Goal: Check status: Verify the current state of an ongoing process or item

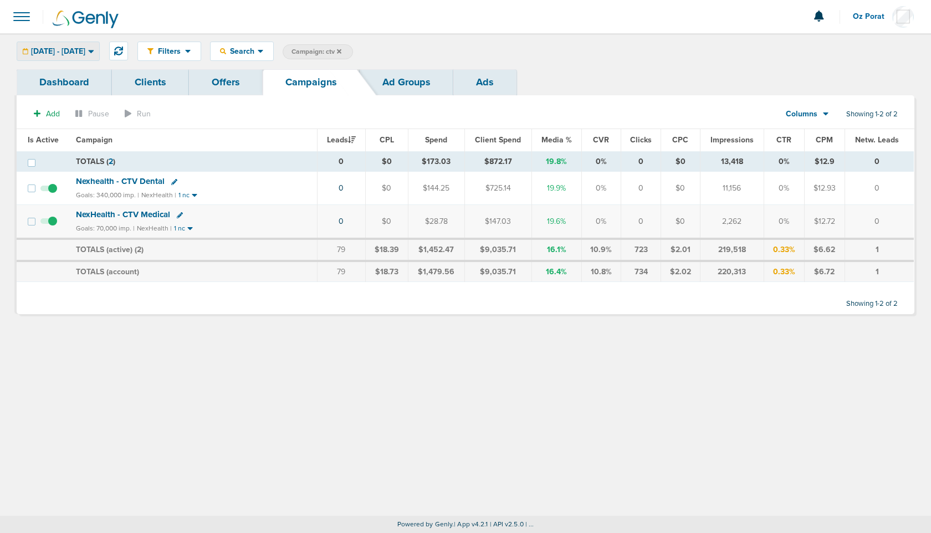
click at [85, 53] on span "[DATE] - [DATE]" at bounding box center [58, 52] width 54 height 8
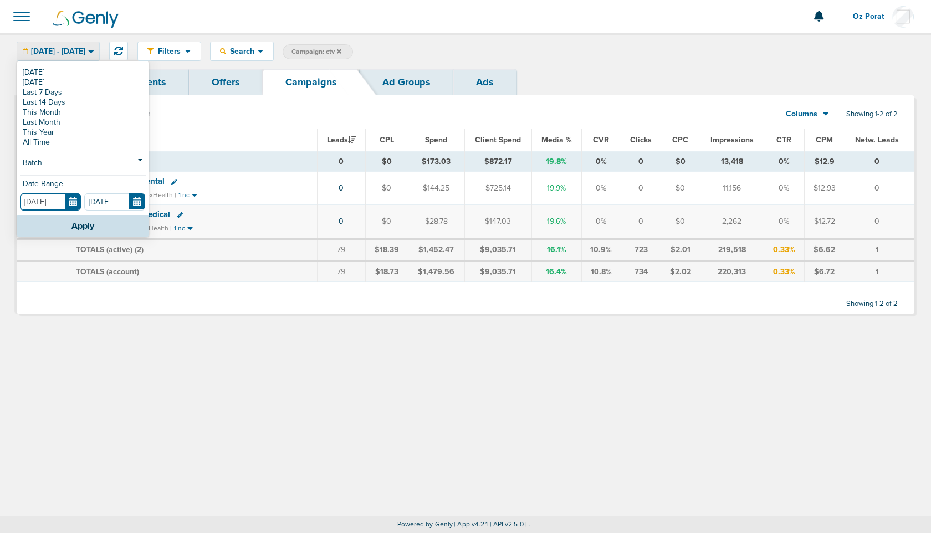
click at [74, 201] on input "[DATE]" at bounding box center [50, 202] width 61 height 17
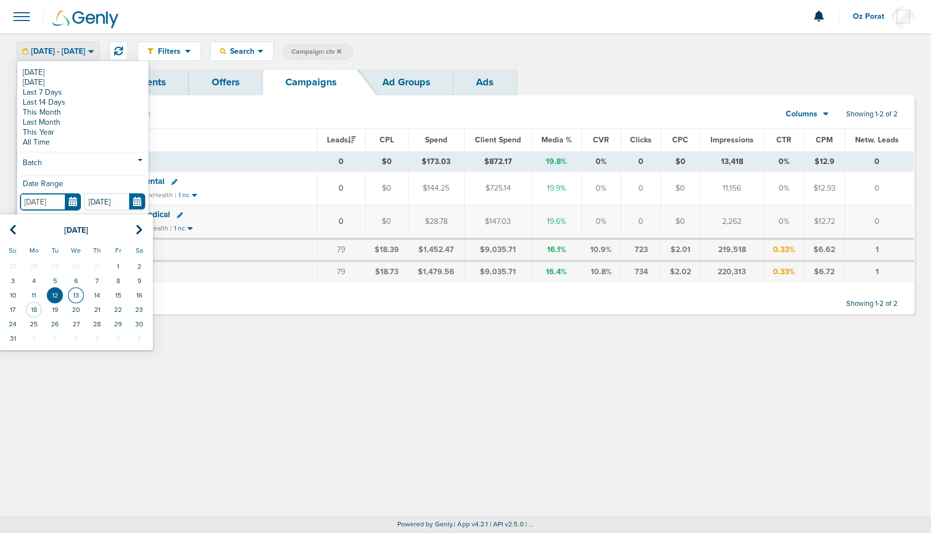
click at [73, 294] on td "13" at bounding box center [75, 295] width 21 height 14
type input "[DATE]"
click at [73, 294] on div at bounding box center [466, 302] width 898 height 23
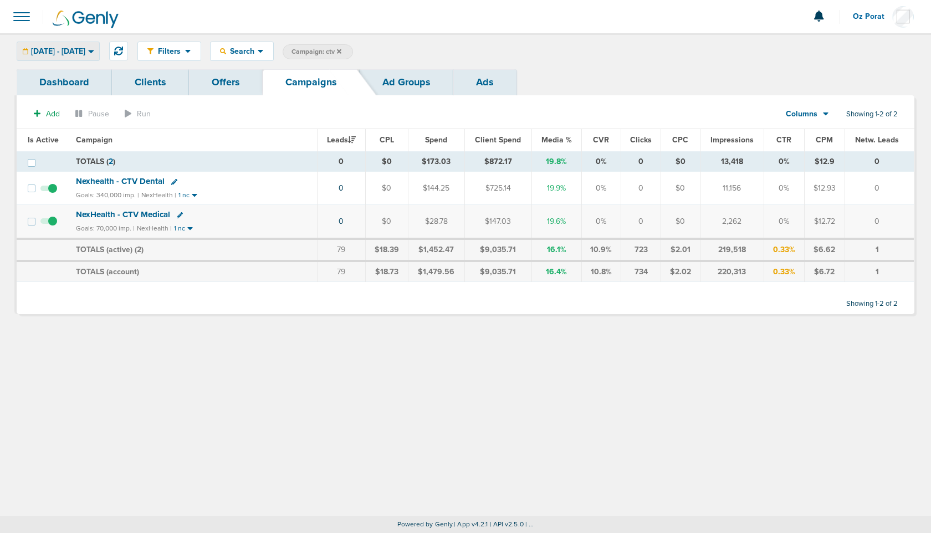
click at [85, 48] on span "[DATE] - [DATE]" at bounding box center [58, 52] width 54 height 8
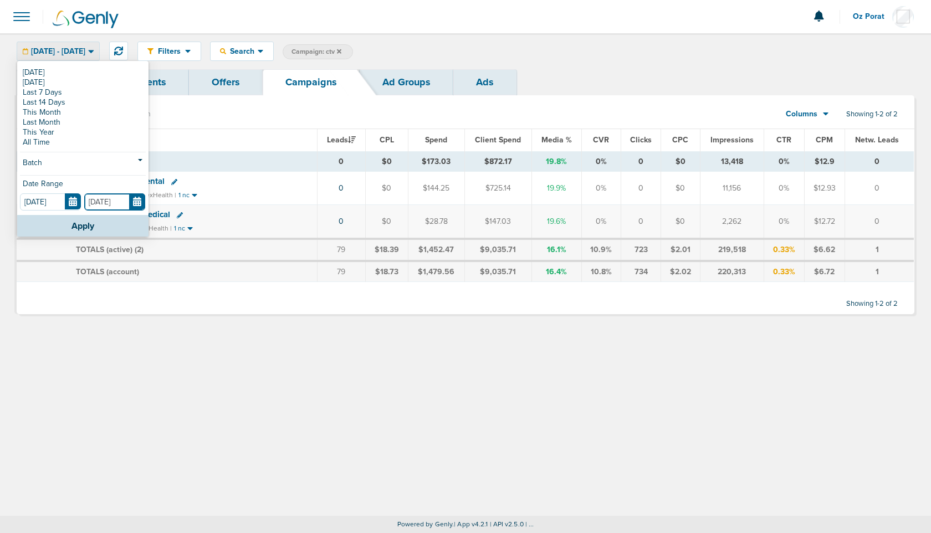
click at [138, 202] on input "[DATE]" at bounding box center [114, 202] width 61 height 17
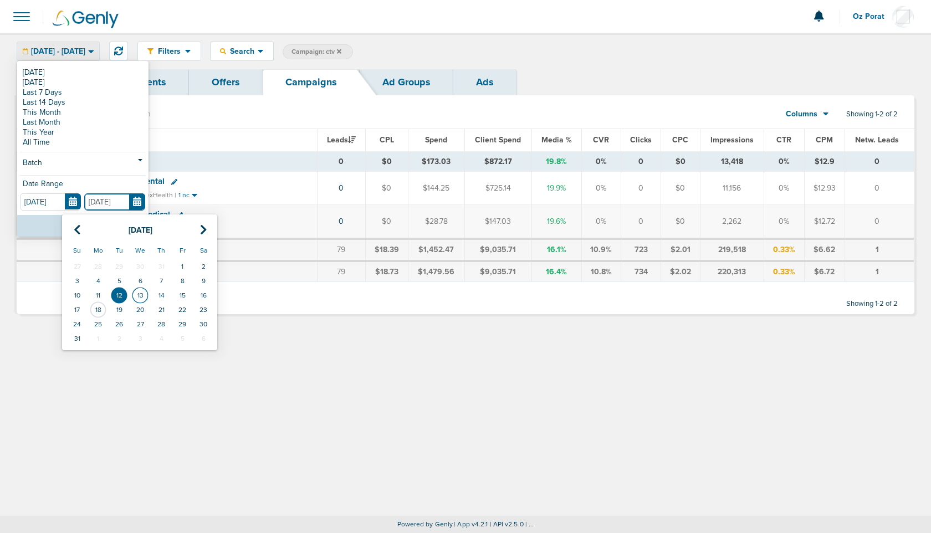
click at [140, 295] on td "13" at bounding box center [140, 295] width 21 height 14
type input "[DATE]"
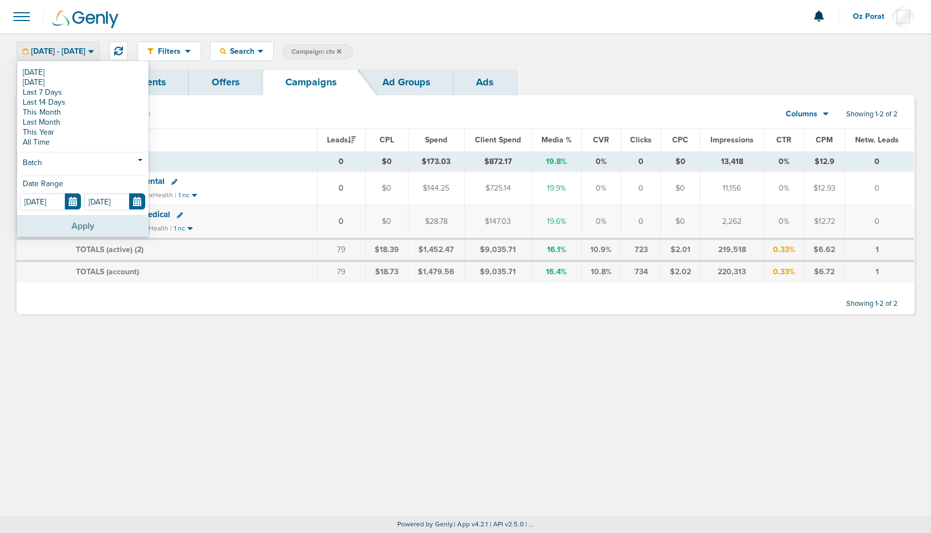
click at [87, 222] on button "Apply" at bounding box center [82, 226] width 131 height 22
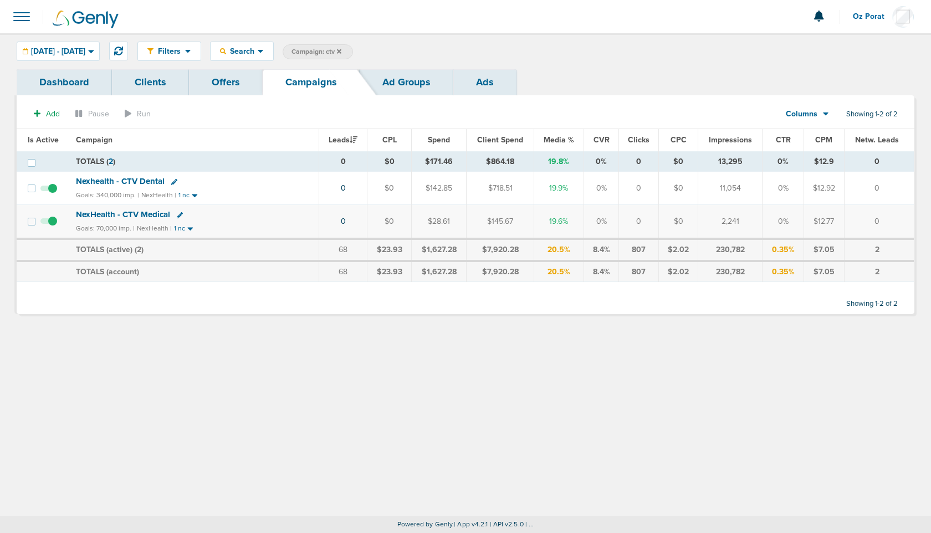
click at [85, 49] on span "[DATE] - [DATE]" at bounding box center [58, 52] width 54 height 8
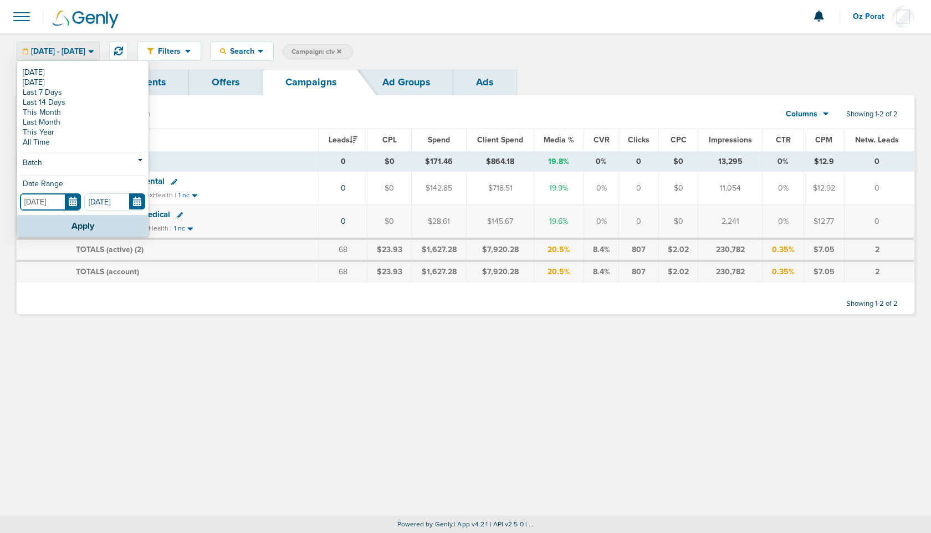
click at [76, 201] on input "[DATE]" at bounding box center [50, 202] width 61 height 17
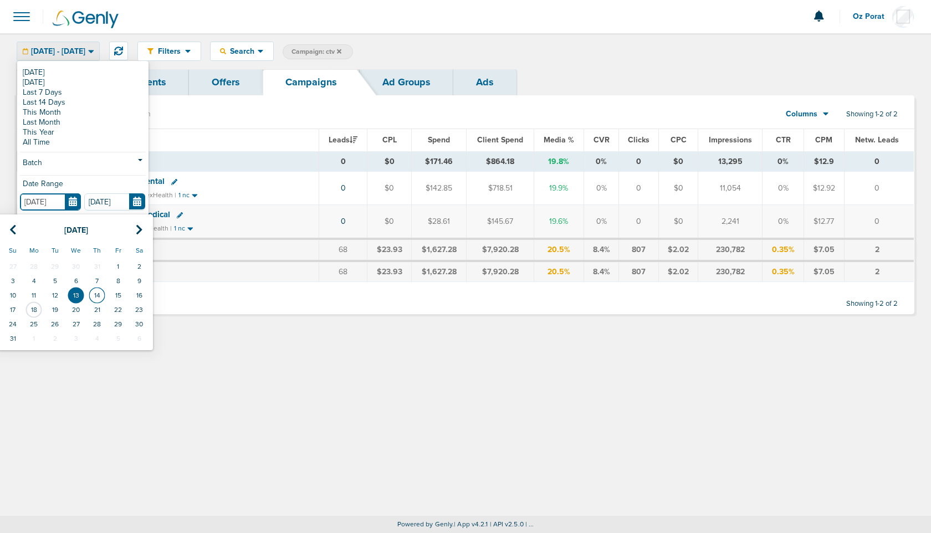
click at [96, 298] on td "14" at bounding box center [96, 295] width 21 height 14
type input "[DATE]"
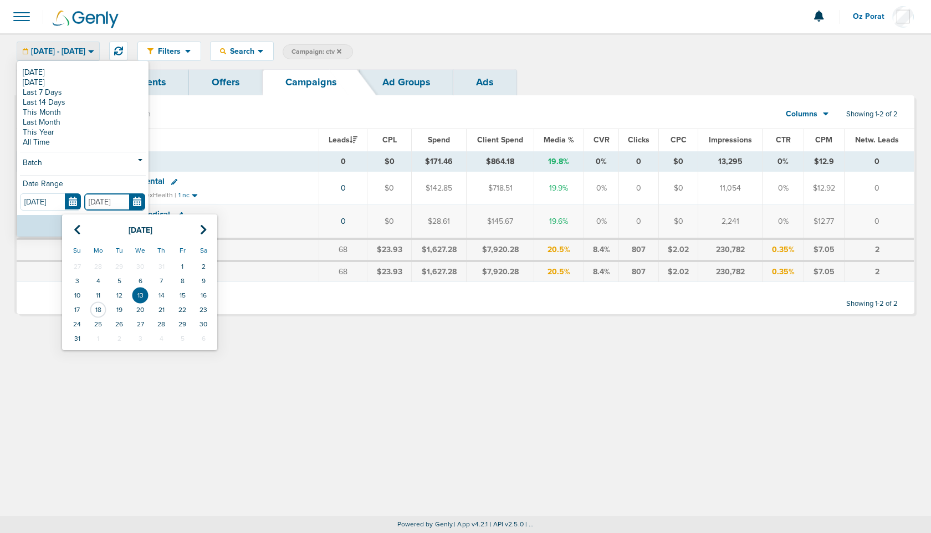
click at [136, 200] on input "[DATE]" at bounding box center [114, 202] width 61 height 17
click at [161, 289] on td "14" at bounding box center [161, 295] width 21 height 14
type input "[DATE]"
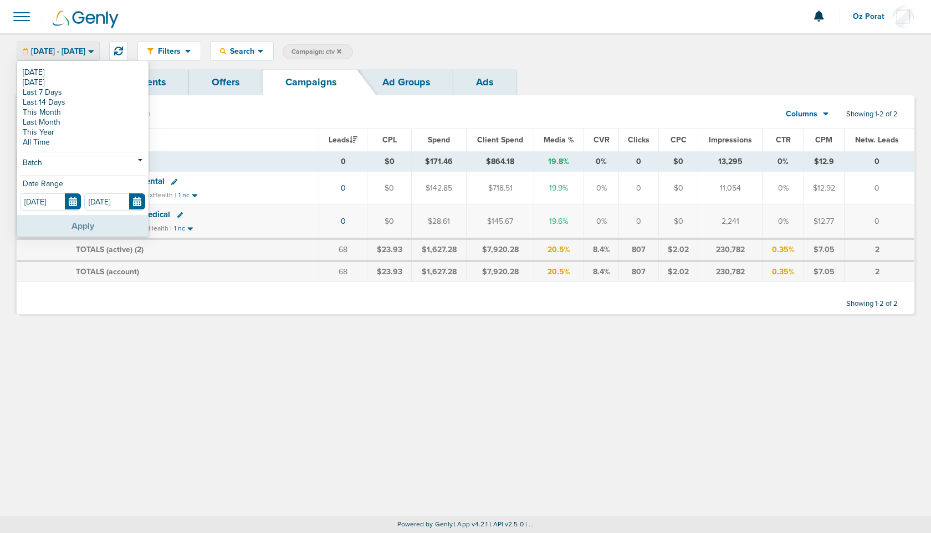
click at [86, 217] on button "Apply" at bounding box center [82, 226] width 131 height 22
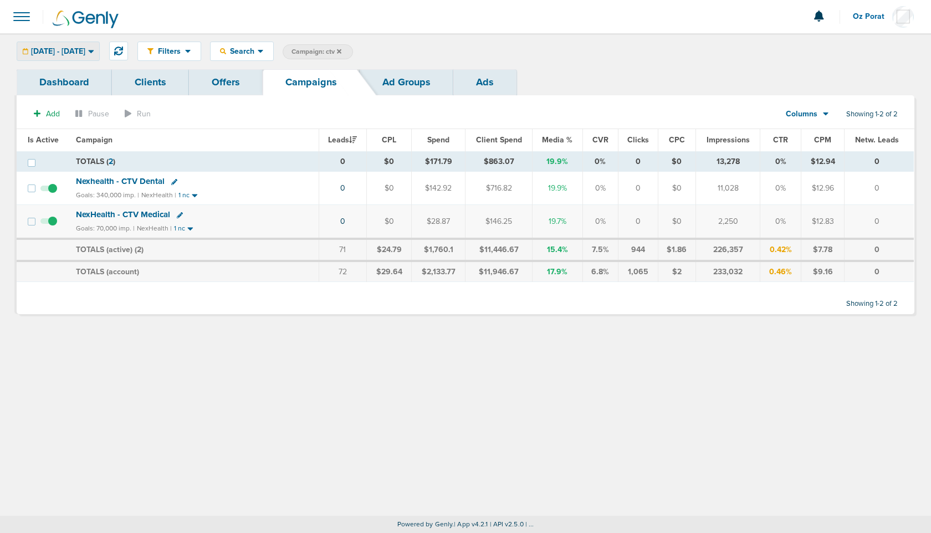
click at [76, 44] on div "[DATE] - [DATE]" at bounding box center [58, 51] width 82 height 18
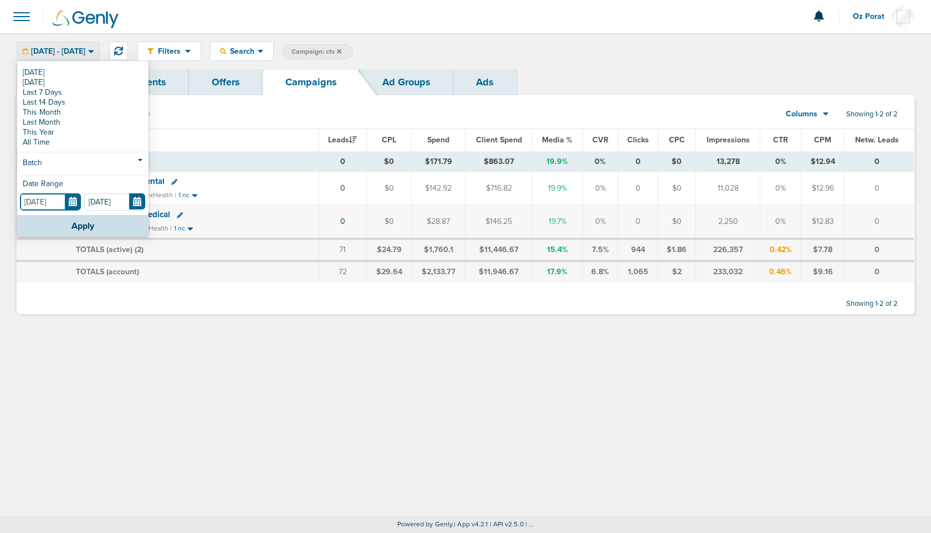
click at [75, 202] on input "[DATE]" at bounding box center [50, 202] width 61 height 17
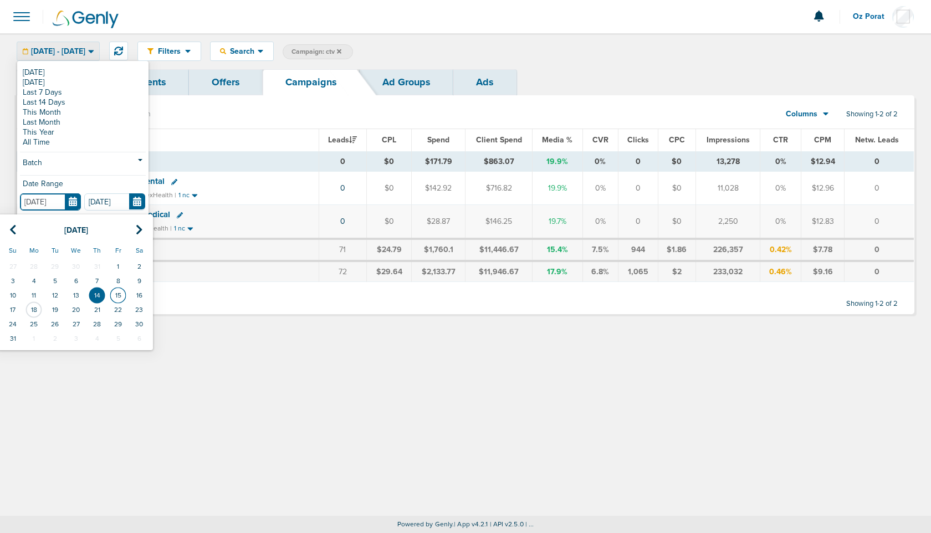
click at [122, 298] on td "15" at bounding box center [118, 295] width 21 height 14
type input "[DATE]"
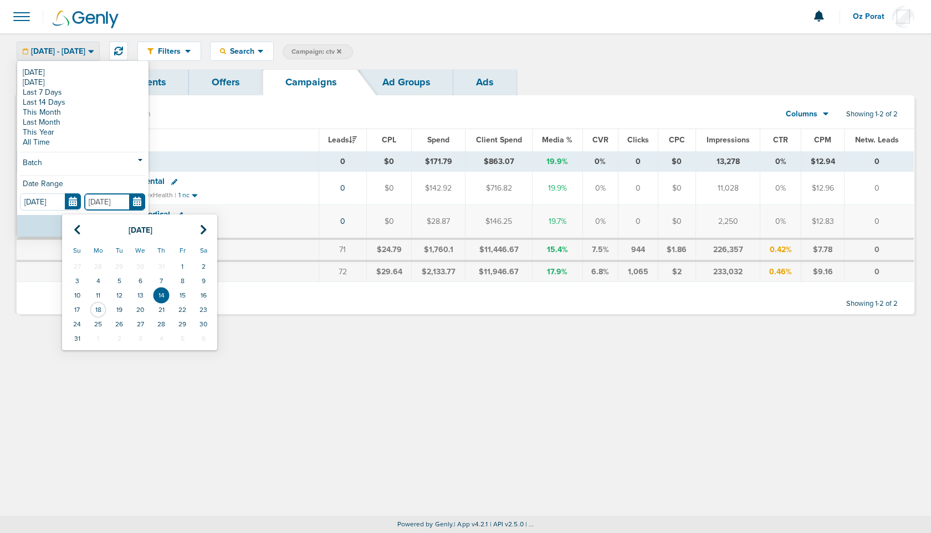
click at [138, 195] on input "[DATE]" at bounding box center [114, 202] width 61 height 17
click at [180, 294] on td "15" at bounding box center [182, 295] width 21 height 14
type input "[DATE]"
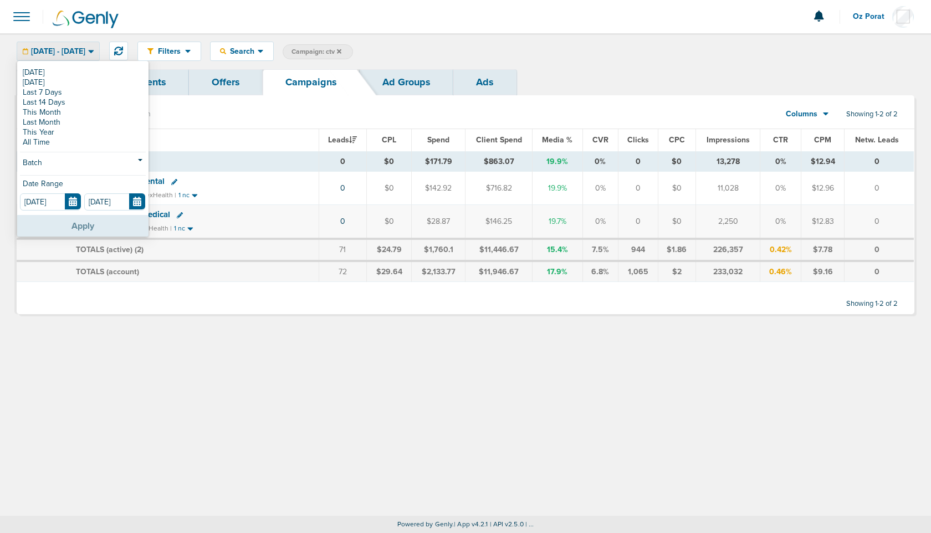
click at [79, 222] on button "Apply" at bounding box center [82, 226] width 131 height 22
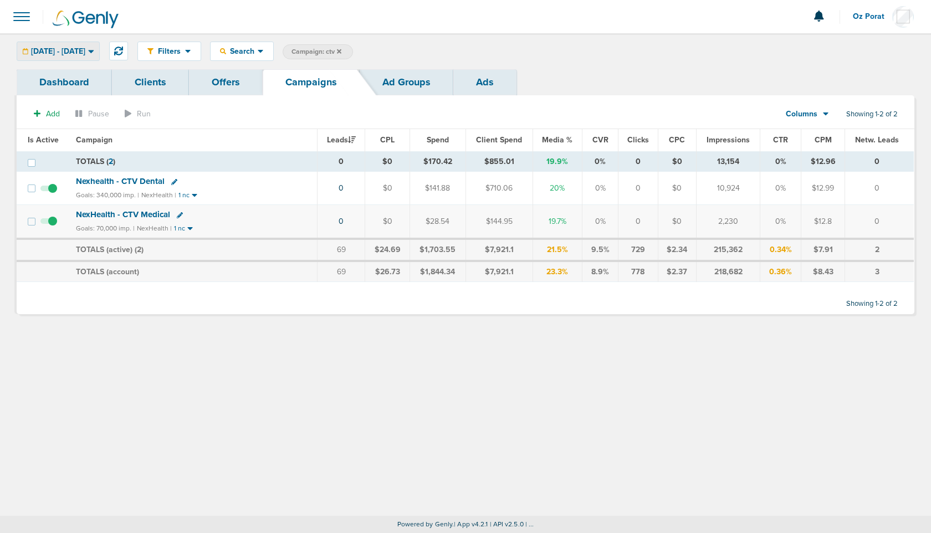
click at [85, 49] on span "[DATE] - [DATE]" at bounding box center [58, 52] width 54 height 8
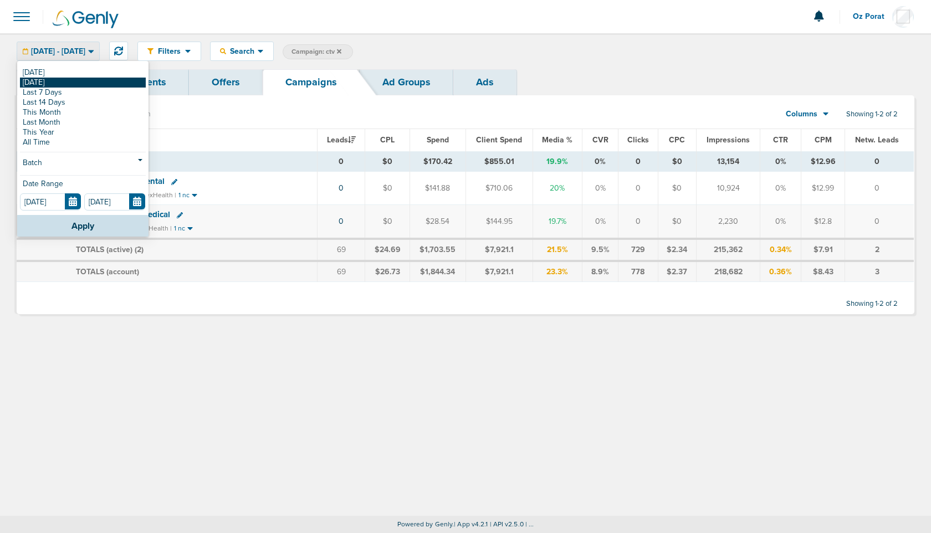
click at [51, 81] on link "[DATE]" at bounding box center [83, 83] width 126 height 10
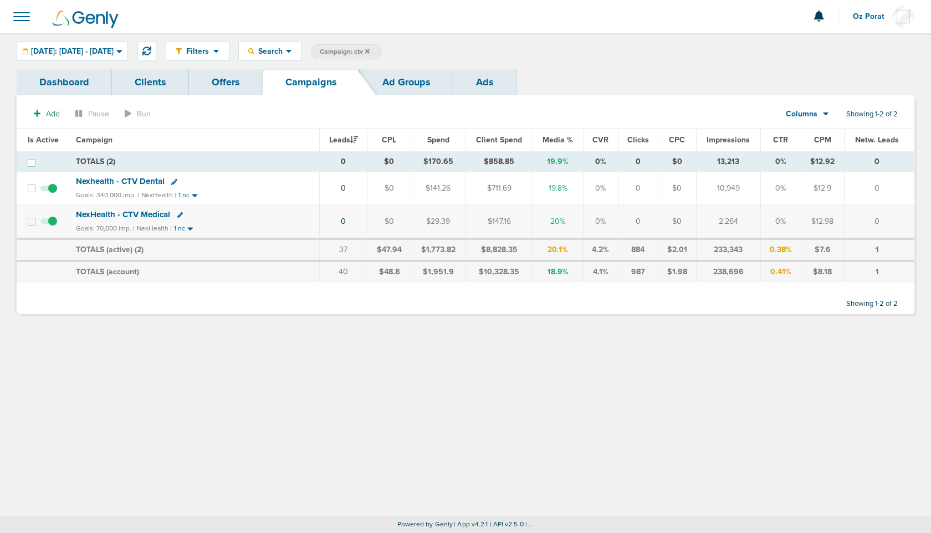
click at [370, 50] on icon at bounding box center [367, 51] width 4 height 4
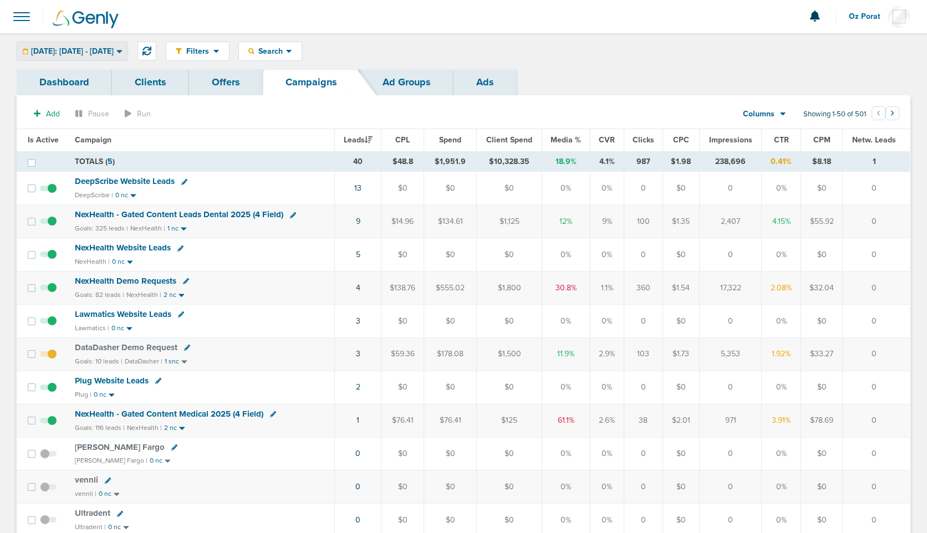
click at [95, 53] on span "[DATE]: [DATE] - [DATE]" at bounding box center [72, 52] width 83 height 8
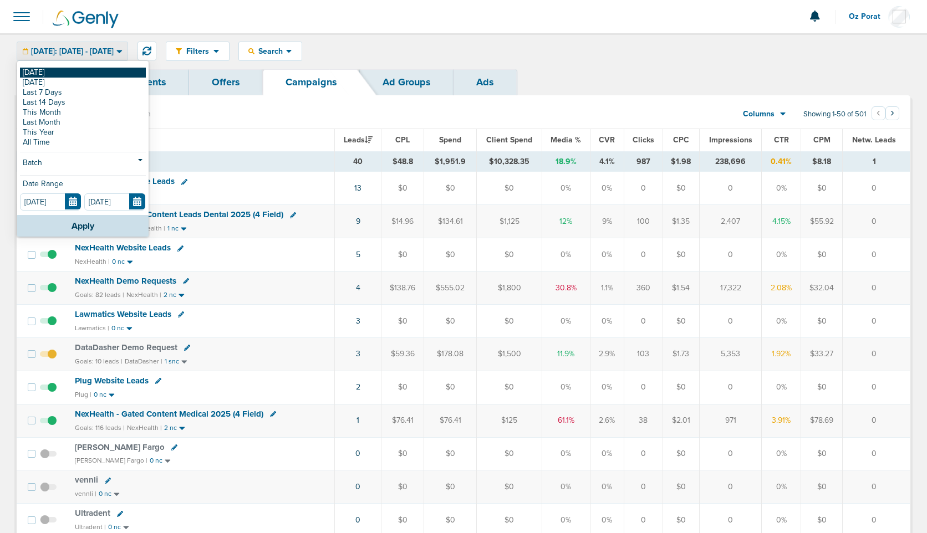
click at [72, 68] on link "[DATE]" at bounding box center [83, 73] width 126 height 10
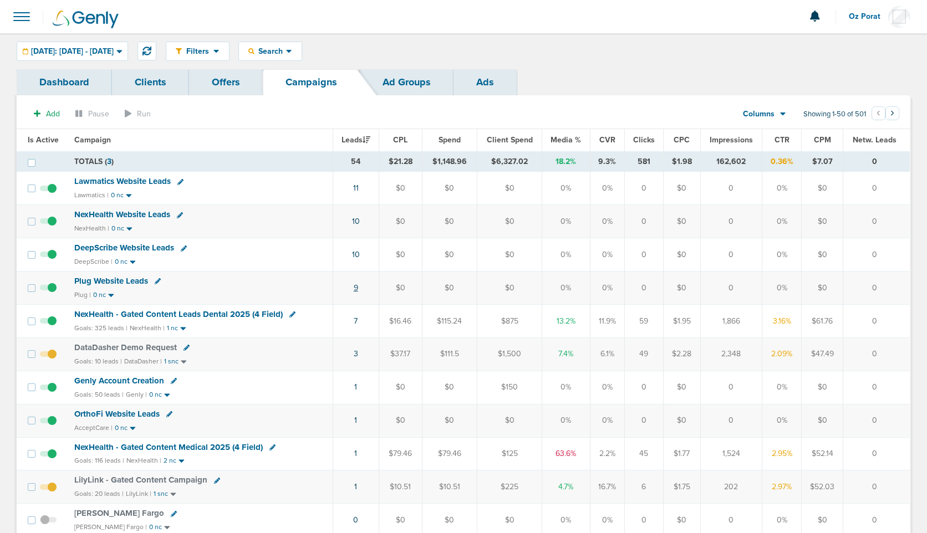
click at [358, 288] on link "9" at bounding box center [356, 287] width 4 height 9
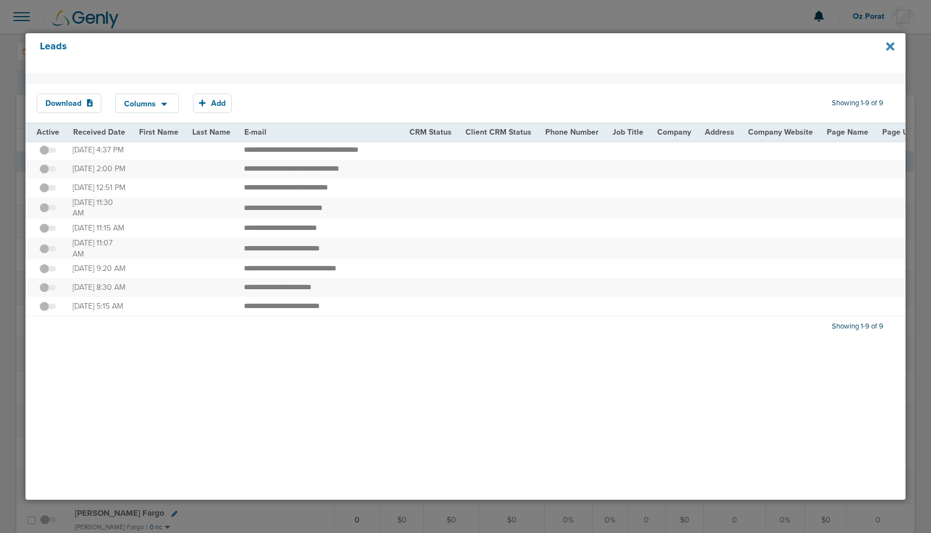
click at [890, 44] on icon at bounding box center [891, 47] width 8 height 8
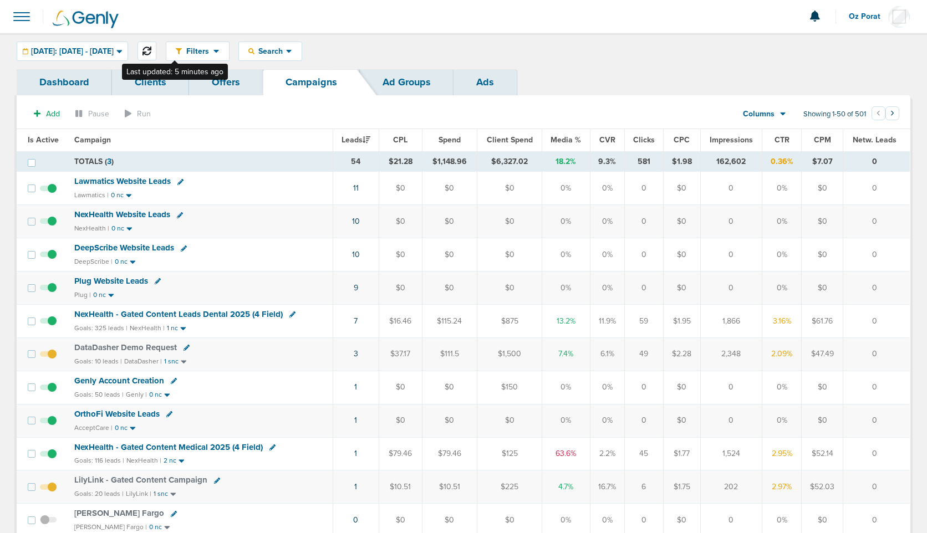
click at [151, 47] on icon at bounding box center [146, 51] width 9 height 9
click at [151, 51] on icon at bounding box center [146, 51] width 9 height 9
click at [151, 48] on icon at bounding box center [146, 51] width 9 height 9
click at [151, 53] on icon at bounding box center [146, 51] width 9 height 9
